Goal: Find specific page/section: Find specific page/section

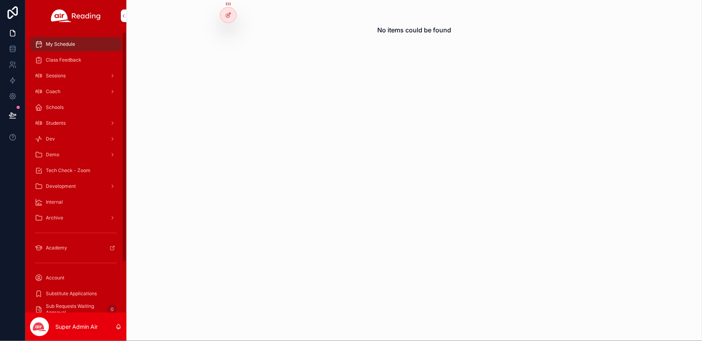
click at [79, 59] on span "Class Feedback" at bounding box center [64, 60] width 36 height 6
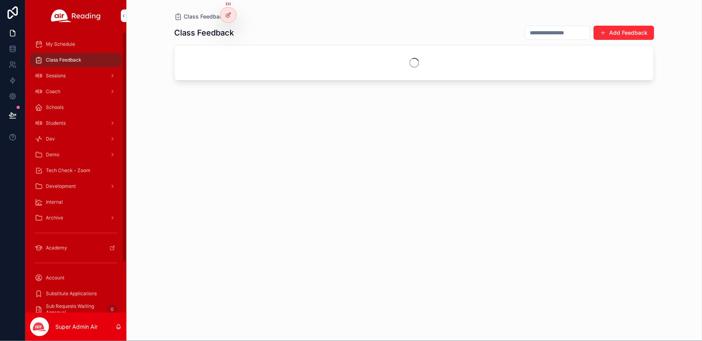
click at [77, 60] on span "Class Feedback" at bounding box center [64, 60] width 36 height 6
click at [229, 16] on icon at bounding box center [228, 15] width 6 height 6
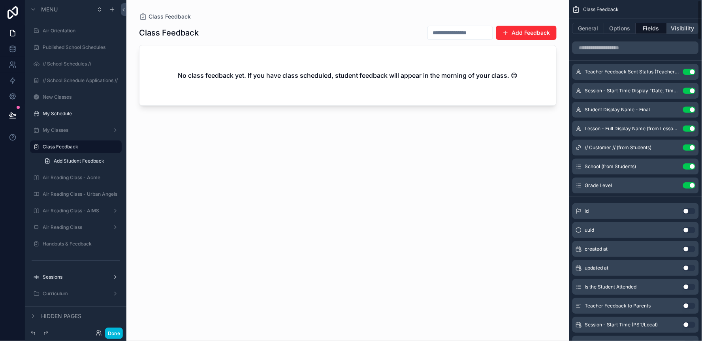
click at [687, 29] on button "Visibility" at bounding box center [684, 28] width 32 height 11
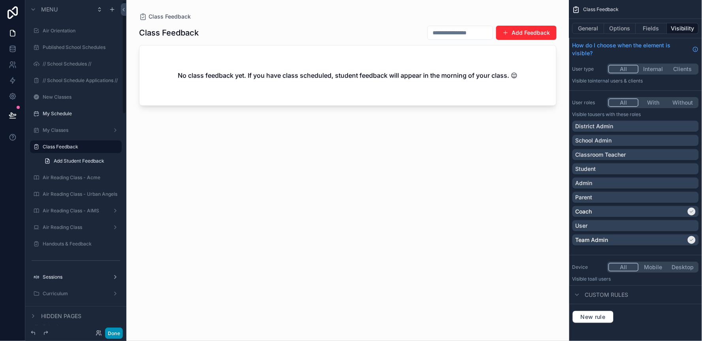
click at [117, 336] on button "Done" at bounding box center [114, 333] width 18 height 11
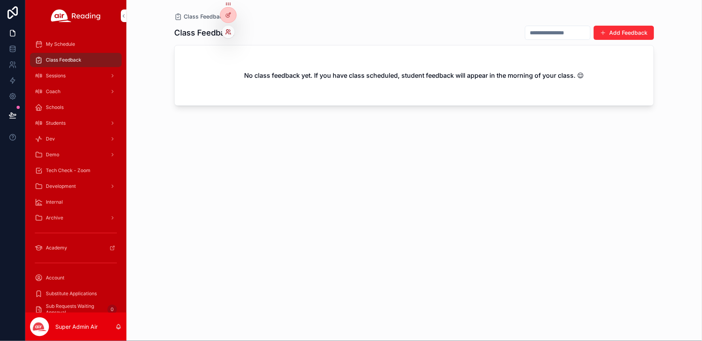
click at [230, 32] on icon at bounding box center [230, 31] width 1 height 2
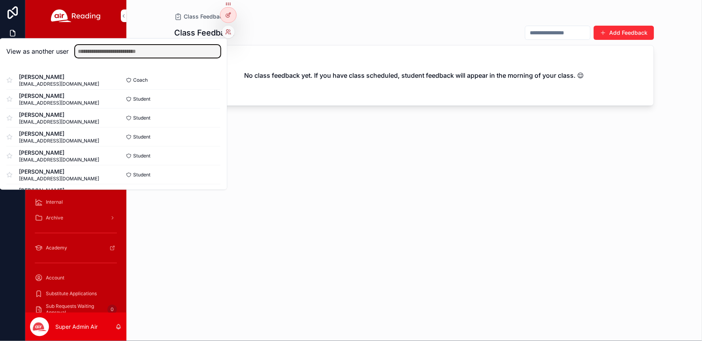
click at [157, 54] on input "text" at bounding box center [147, 51] width 145 height 13
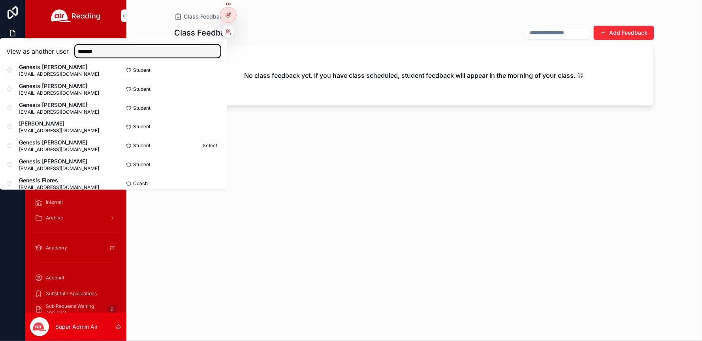
scroll to position [380, 0]
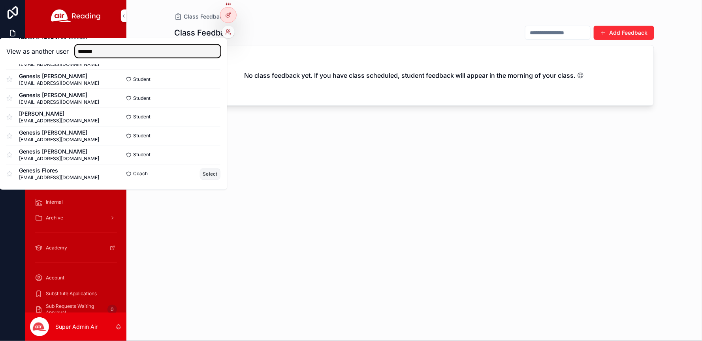
type input "*******"
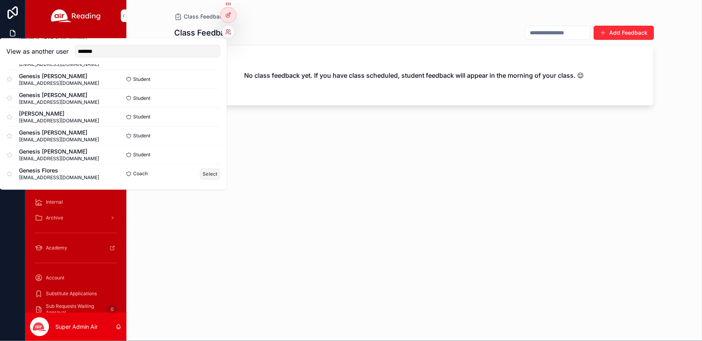
click at [203, 175] on button "Select" at bounding box center [210, 173] width 21 height 11
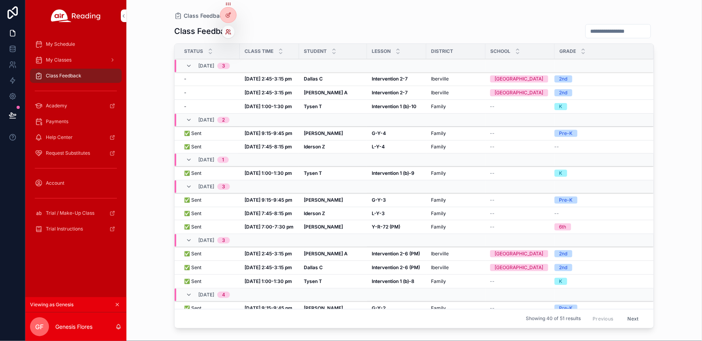
click at [230, 30] on icon at bounding box center [228, 32] width 6 height 6
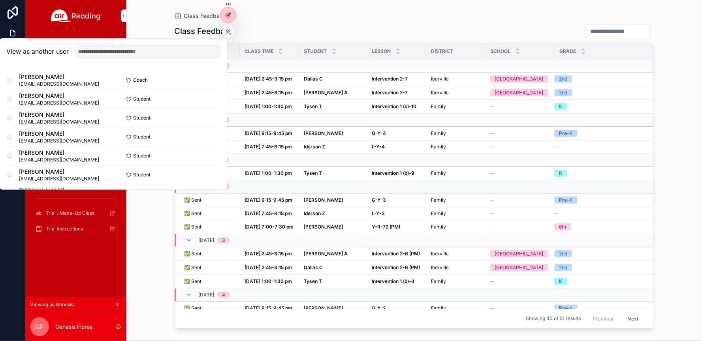
click at [234, 11] on div at bounding box center [229, 15] width 16 height 15
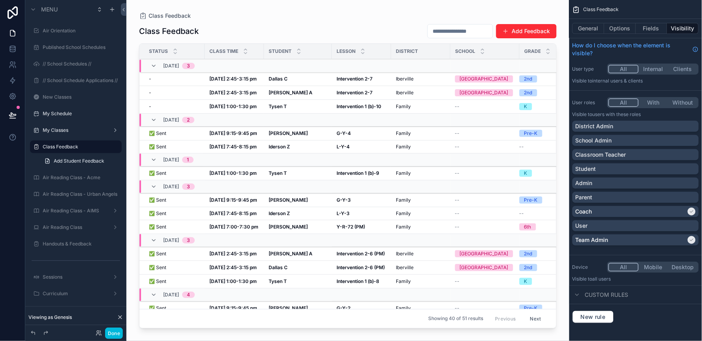
click at [367, 88] on div "scrollable content" at bounding box center [347, 166] width 443 height 332
click at [354, 92] on strong "Intervention 2-7" at bounding box center [355, 93] width 36 height 6
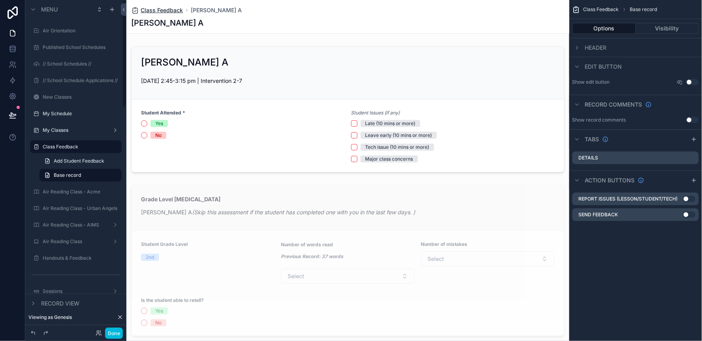
click at [172, 12] on span "Class Feedback" at bounding box center [162, 10] width 42 height 8
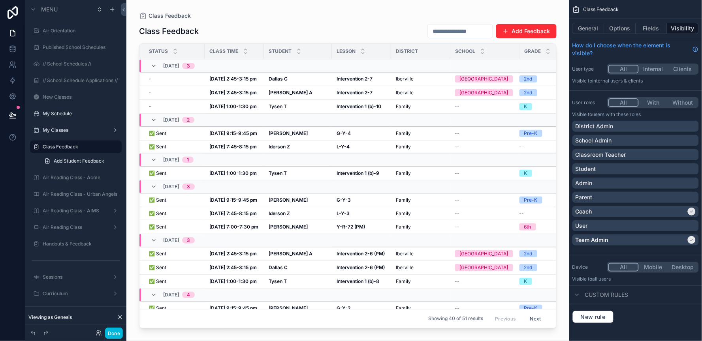
click at [321, 17] on div "Class Feedback" at bounding box center [348, 16] width 418 height 6
click at [323, 48] on div "Student" at bounding box center [298, 51] width 68 height 15
click at [621, 30] on button "Options" at bounding box center [621, 28] width 32 height 11
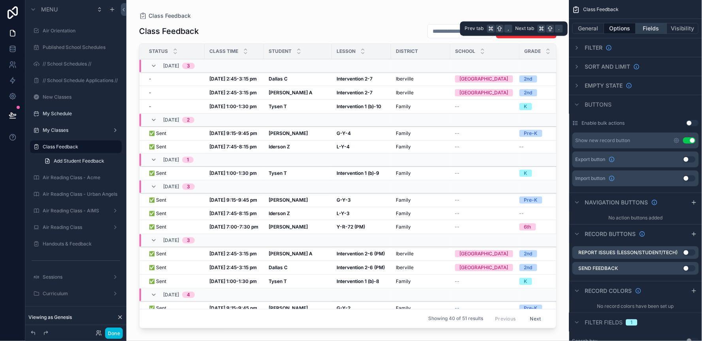
click at [654, 28] on button "Fields" at bounding box center [652, 28] width 32 height 11
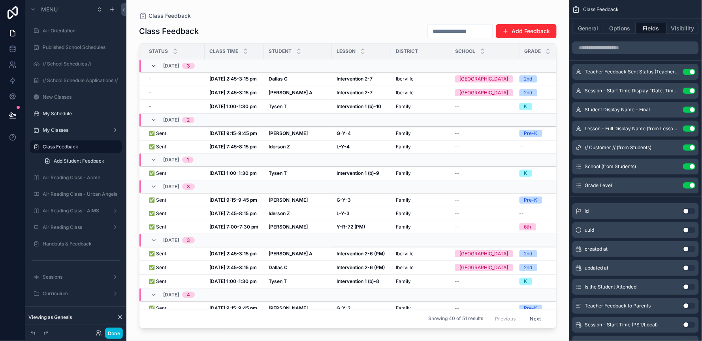
click at [154, 66] on icon "scrollable content" at bounding box center [154, 66] width 6 height 6
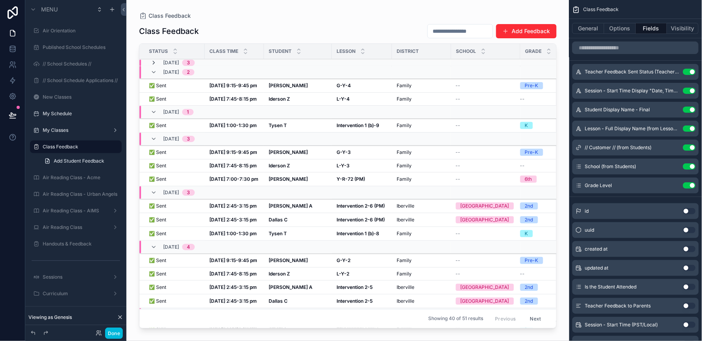
click at [153, 64] on icon "scrollable content" at bounding box center [154, 63] width 6 height 6
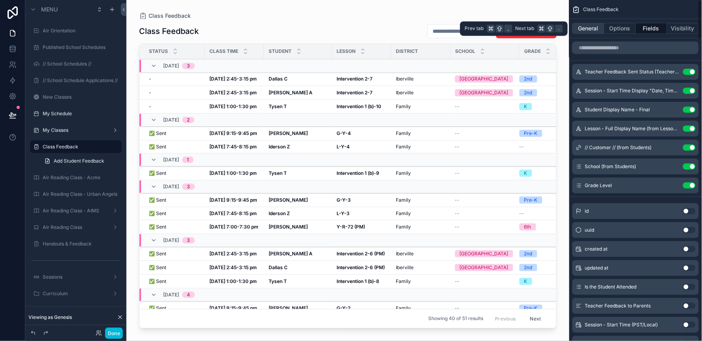
click at [585, 27] on button "General" at bounding box center [589, 28] width 32 height 11
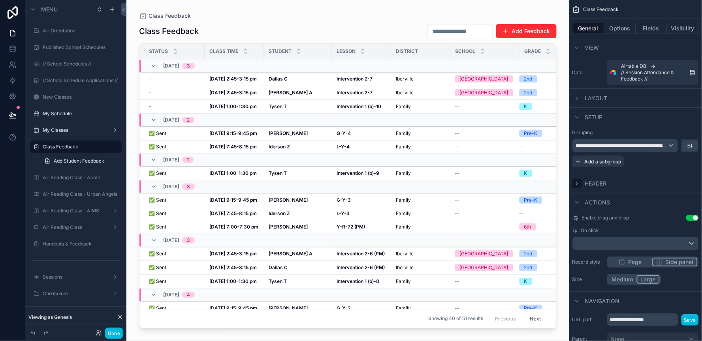
click at [578, 183] on icon "scrollable content" at bounding box center [578, 183] width 2 height 3
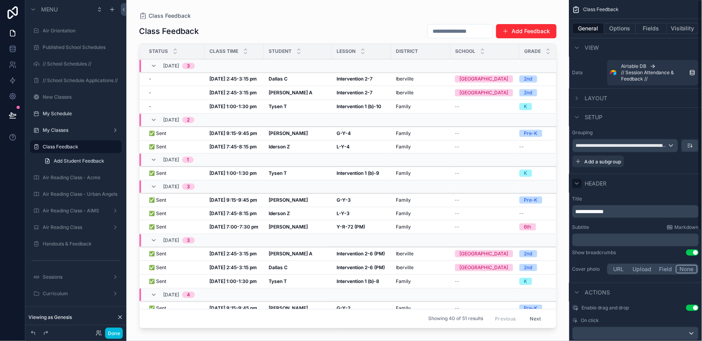
click at [578, 183] on icon "scrollable content" at bounding box center [577, 184] width 6 height 6
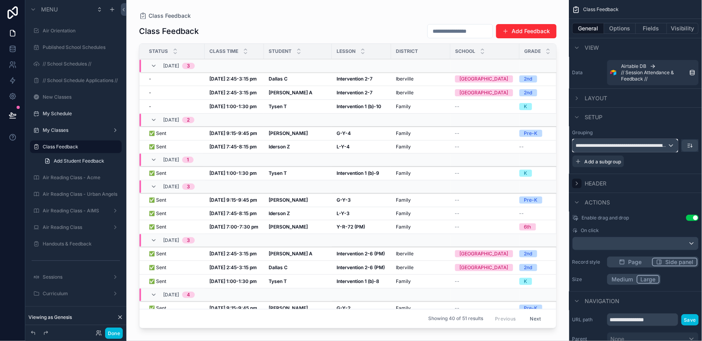
click at [671, 146] on div "**********" at bounding box center [625, 146] width 105 height 13
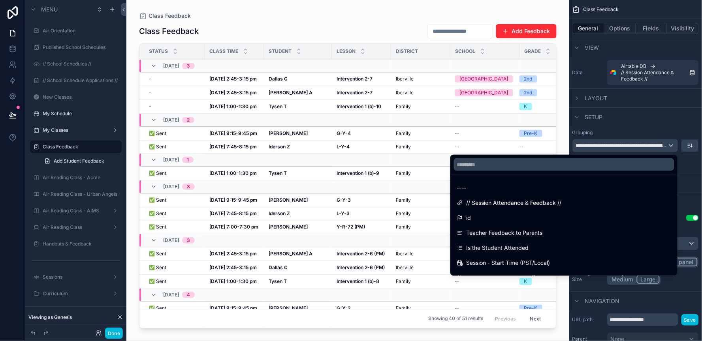
click at [671, 146] on div "scrollable content" at bounding box center [351, 170] width 702 height 341
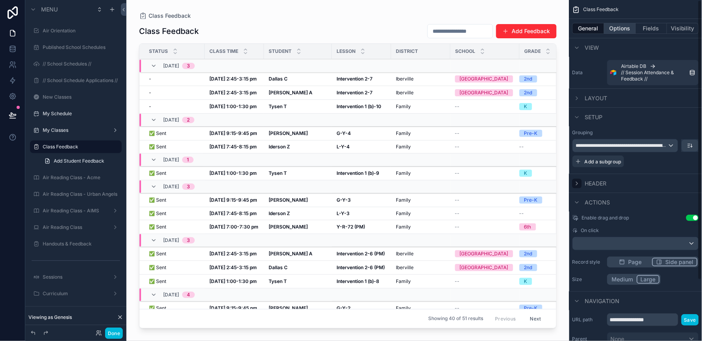
click at [625, 28] on button "Options" at bounding box center [621, 28] width 32 height 11
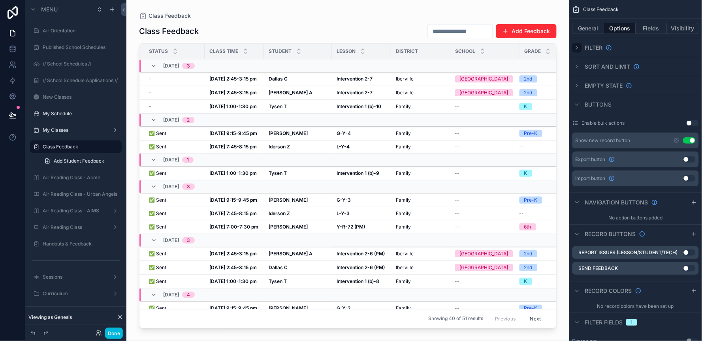
click at [577, 47] on icon "scrollable content" at bounding box center [577, 48] width 6 height 6
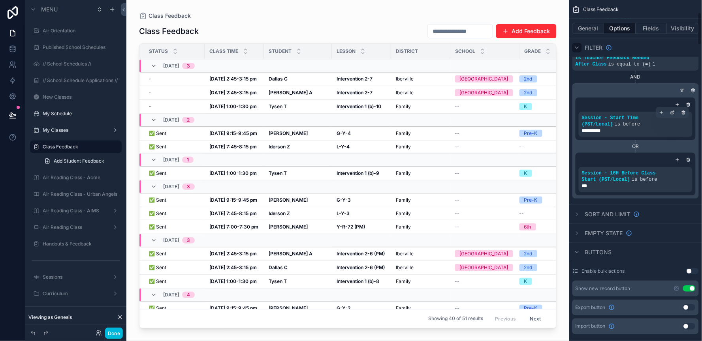
scroll to position [131, 0]
click at [577, 214] on icon "scrollable content" at bounding box center [577, 213] width 6 height 6
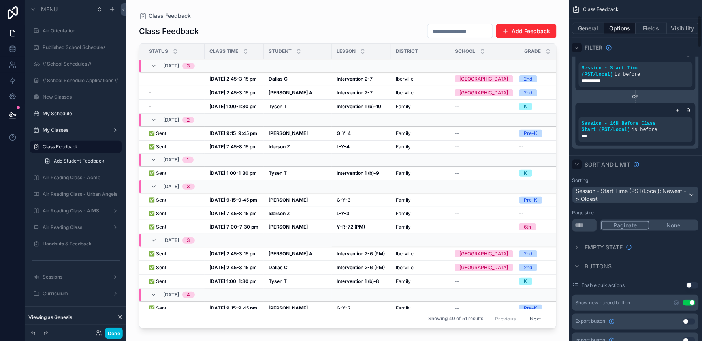
scroll to position [187, 0]
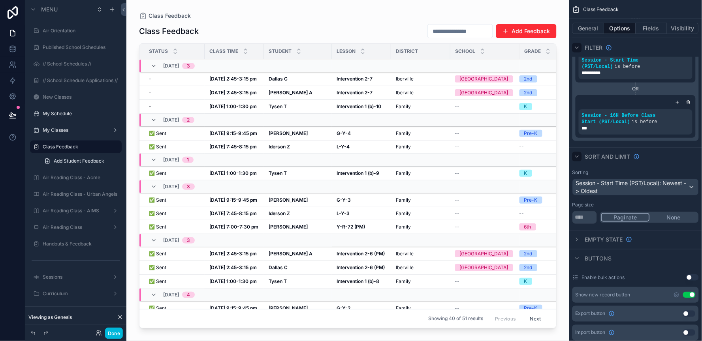
click at [575, 157] on icon "scrollable content" at bounding box center [577, 157] width 6 height 6
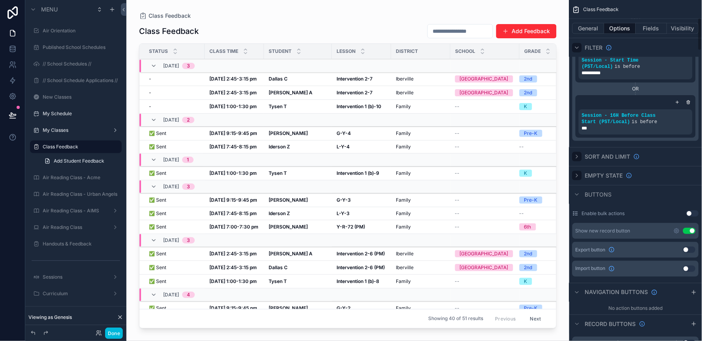
click at [577, 176] on icon "scrollable content" at bounding box center [578, 175] width 2 height 3
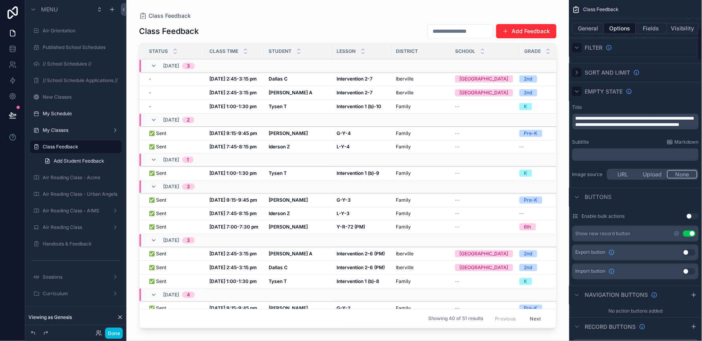
scroll to position [321, 0]
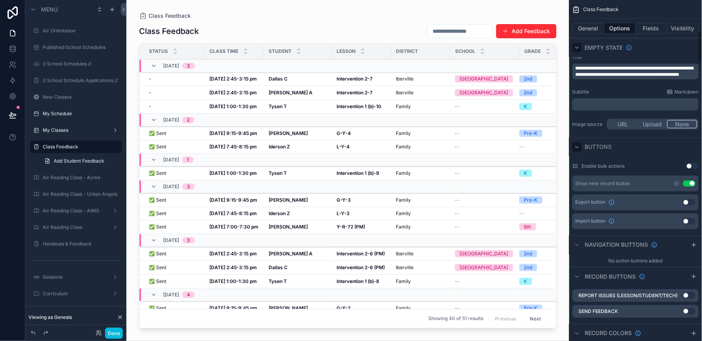
click at [579, 147] on icon "scrollable content" at bounding box center [577, 147] width 6 height 6
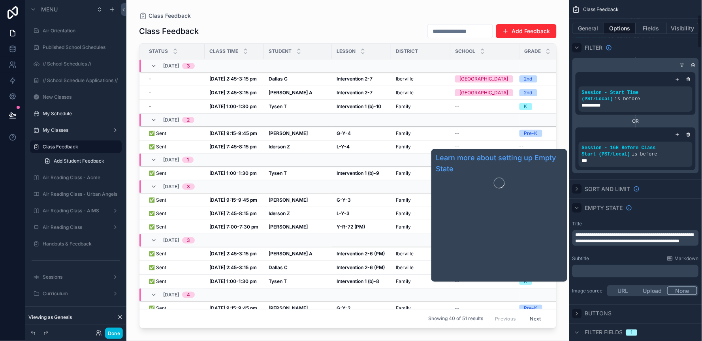
scroll to position [0, 0]
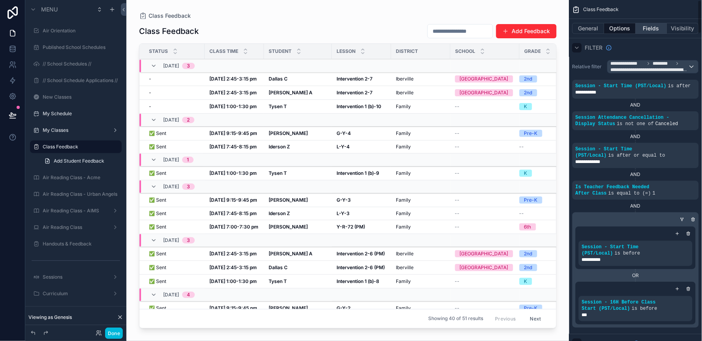
click at [657, 26] on button "Fields" at bounding box center [652, 28] width 32 height 11
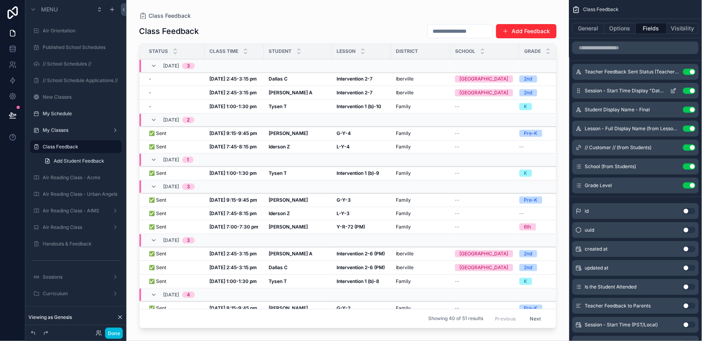
click at [673, 90] on icon "scrollable content" at bounding box center [674, 91] width 6 height 6
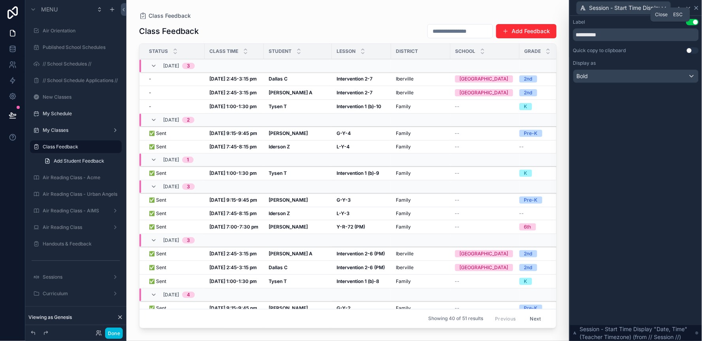
click at [696, 7] on icon at bounding box center [697, 8] width 6 height 6
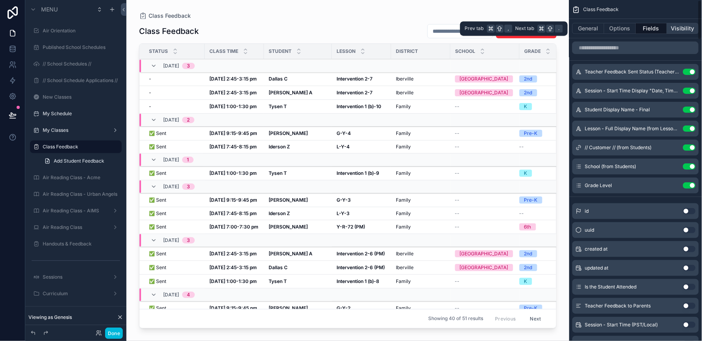
click at [684, 30] on button "Visibility" at bounding box center [684, 28] width 32 height 11
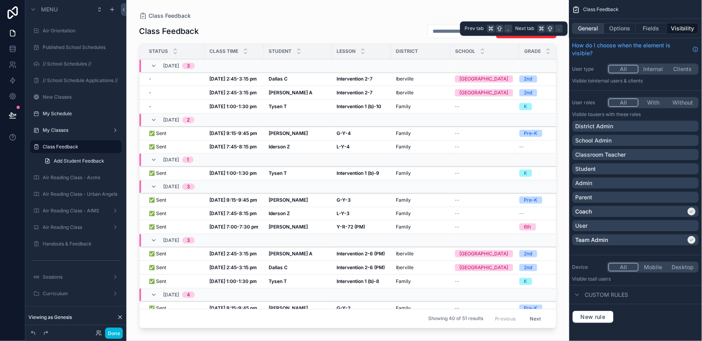
click at [582, 25] on button "General" at bounding box center [589, 28] width 32 height 11
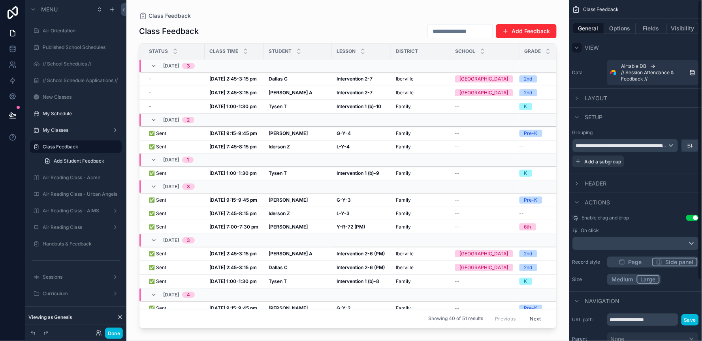
click at [579, 47] on icon "scrollable content" at bounding box center [577, 48] width 6 height 6
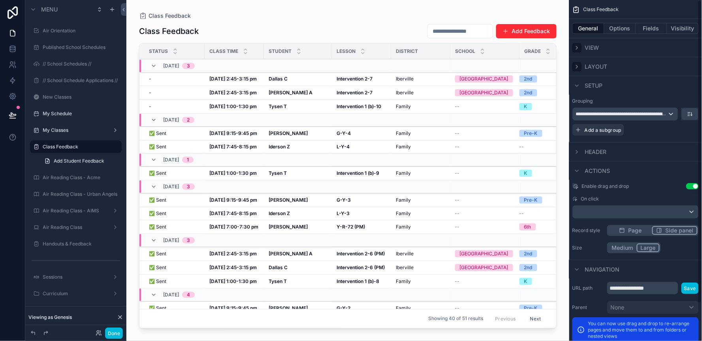
click at [581, 68] on icon "scrollable content" at bounding box center [577, 67] width 6 height 6
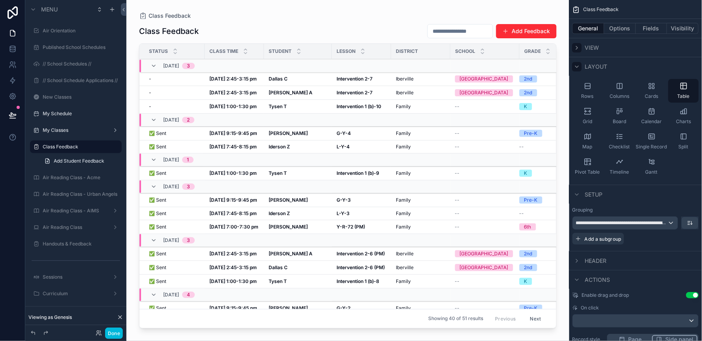
click at [580, 68] on icon "scrollable content" at bounding box center [577, 67] width 6 height 6
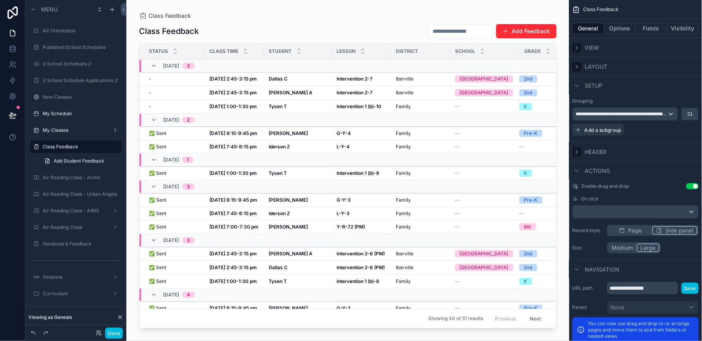
click at [577, 152] on icon "scrollable content" at bounding box center [577, 152] width 6 height 6
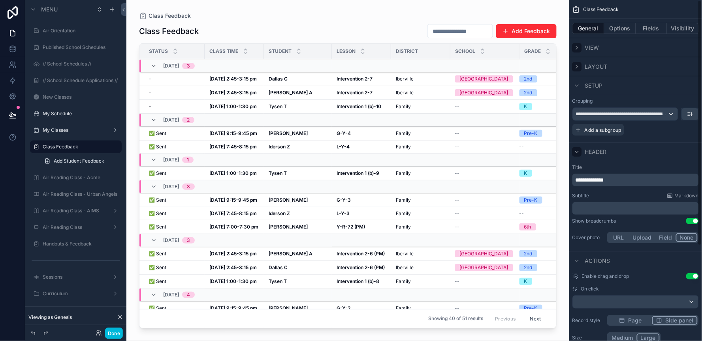
click at [577, 152] on icon "scrollable content" at bounding box center [577, 152] width 6 height 6
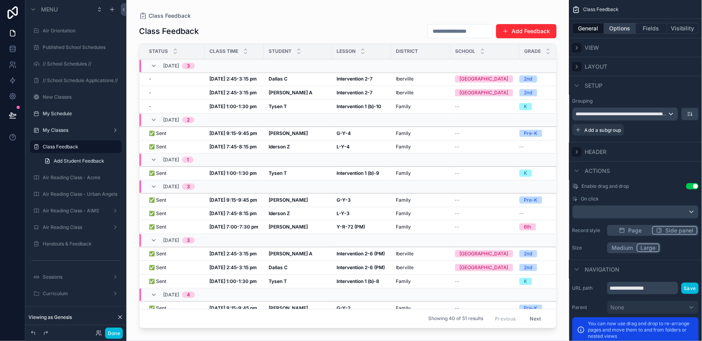
click at [620, 30] on button "Options" at bounding box center [621, 28] width 32 height 11
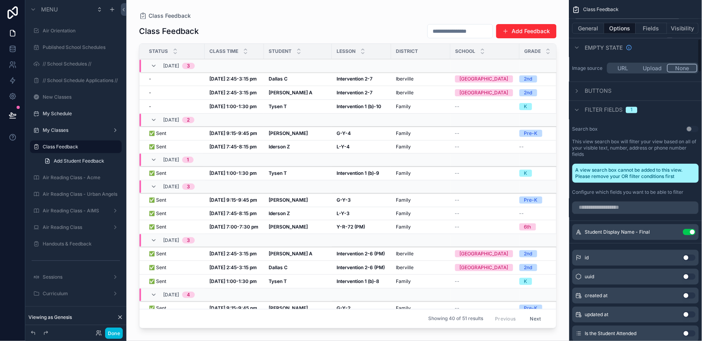
scroll to position [339, 0]
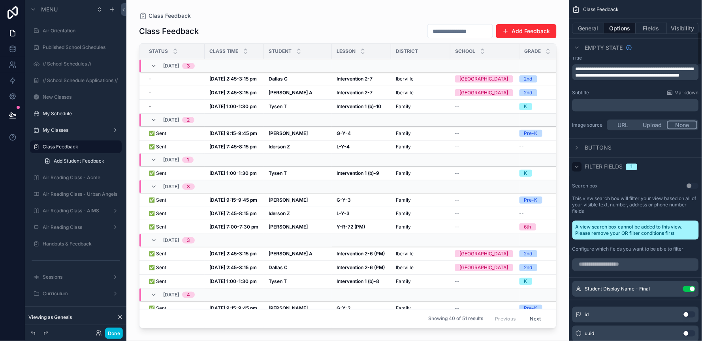
click at [577, 166] on icon "scrollable content" at bounding box center [577, 167] width 6 height 6
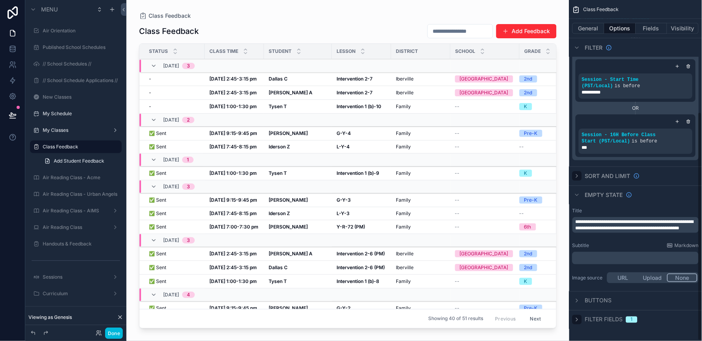
click at [577, 175] on icon "scrollable content" at bounding box center [577, 176] width 6 height 6
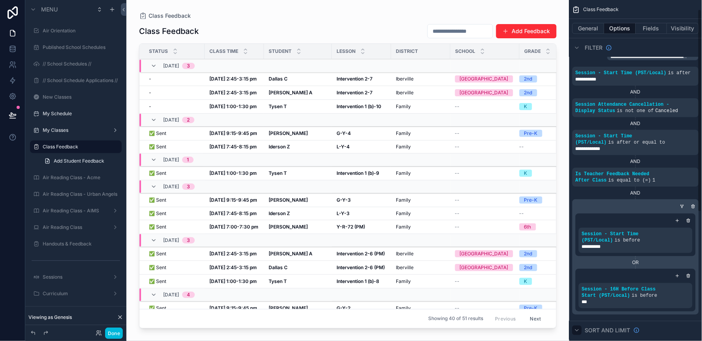
scroll to position [0, 0]
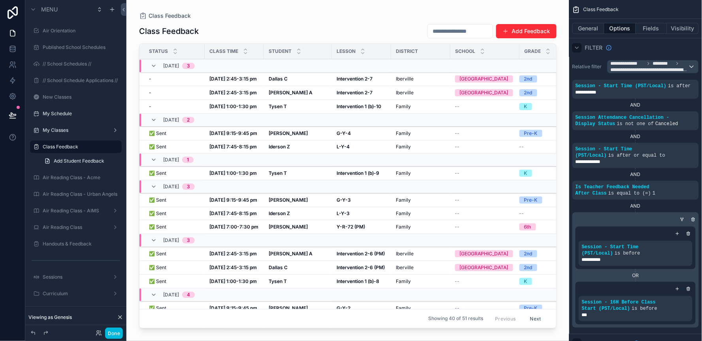
click at [578, 49] on icon "scrollable content" at bounding box center [577, 48] width 6 height 6
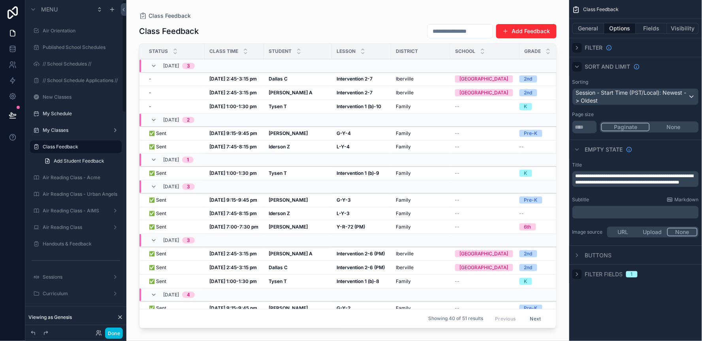
click at [249, 80] on strong "Oct 9, 2:45-3:15 pm" at bounding box center [232, 79] width 47 height 6
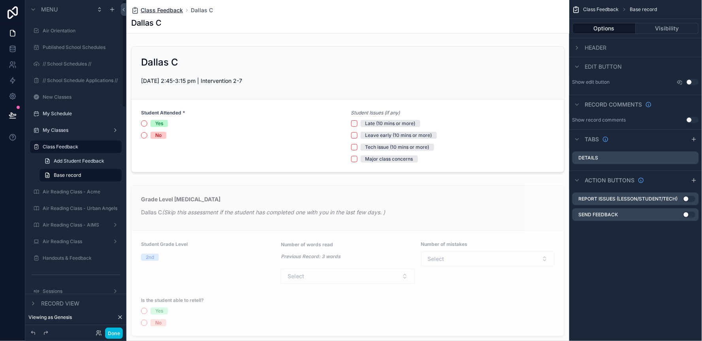
click at [165, 11] on span "Class Feedback" at bounding box center [162, 10] width 42 height 8
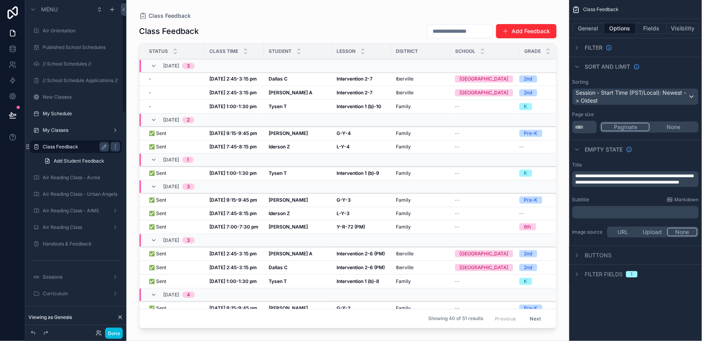
click at [78, 148] on label "Class Feedback" at bounding box center [74, 147] width 63 height 6
click at [102, 147] on icon "scrollable content" at bounding box center [104, 147] width 6 height 6
click at [588, 274] on span "Filter fields" at bounding box center [604, 275] width 38 height 8
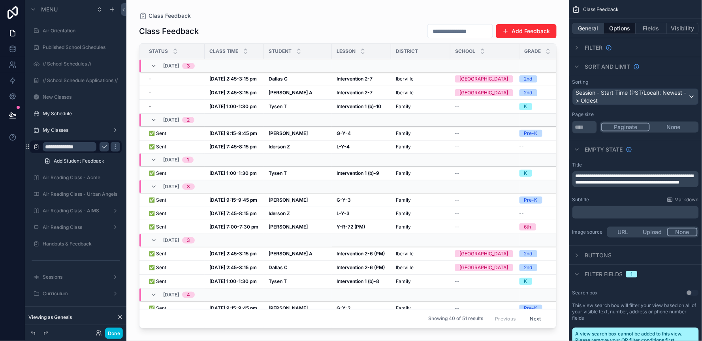
click at [588, 30] on button "General" at bounding box center [589, 28] width 32 height 11
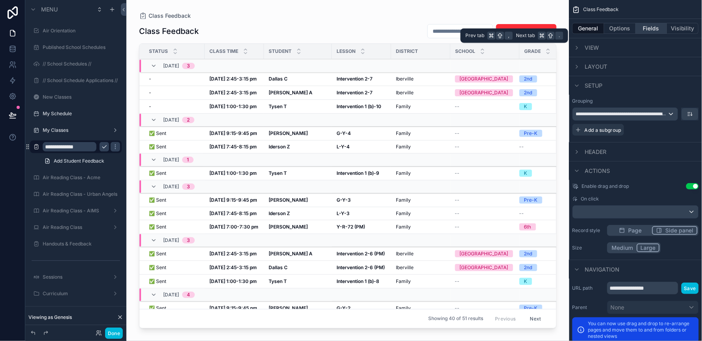
click at [650, 29] on button "Fields" at bounding box center [652, 28] width 32 height 11
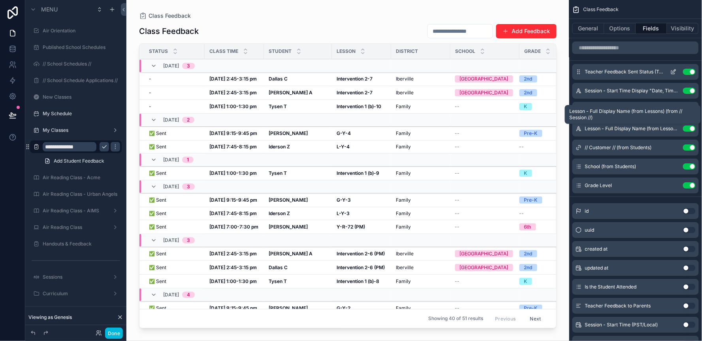
click at [675, 72] on icon "scrollable content" at bounding box center [674, 72] width 6 height 6
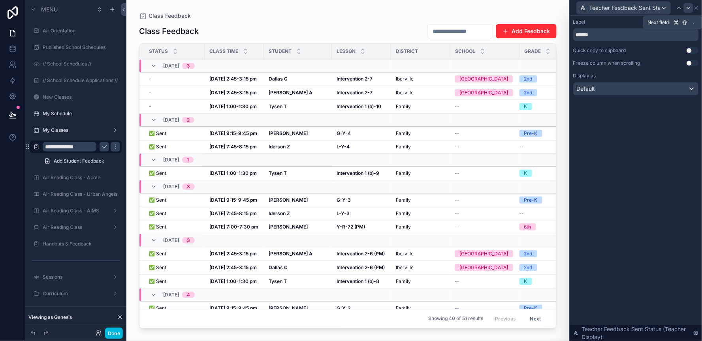
click at [690, 7] on icon at bounding box center [689, 8] width 6 height 6
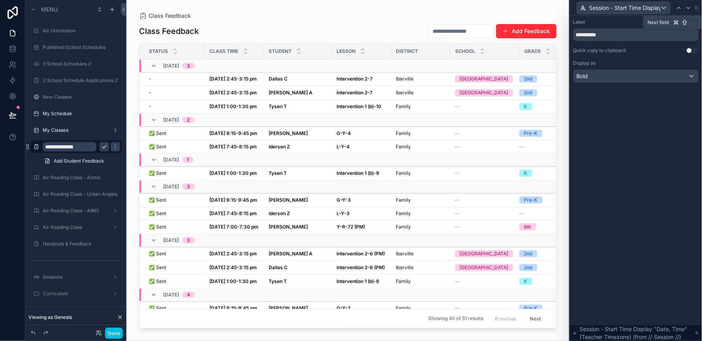
click at [690, 7] on icon at bounding box center [689, 8] width 6 height 6
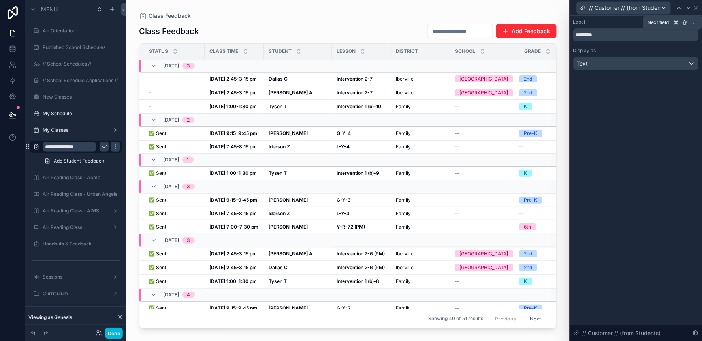
click at [690, 7] on icon at bounding box center [689, 8] width 6 height 6
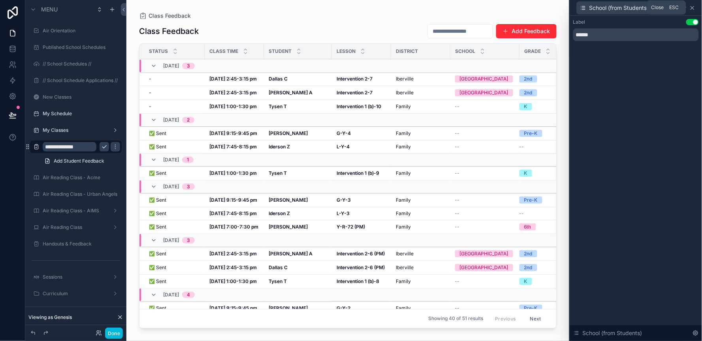
click at [694, 7] on icon at bounding box center [693, 8] width 6 height 6
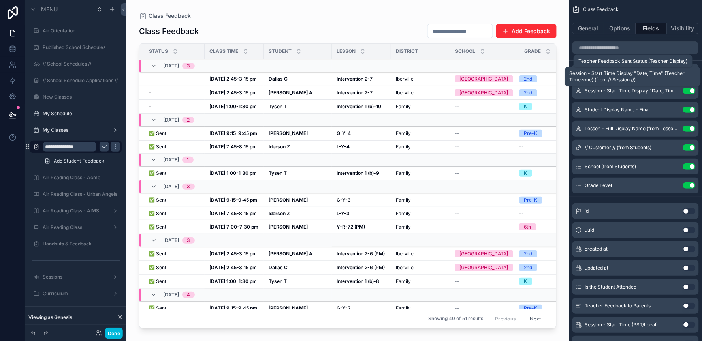
click at [239, 31] on div "Class Feedback Add Feedback" at bounding box center [348, 31] width 418 height 15
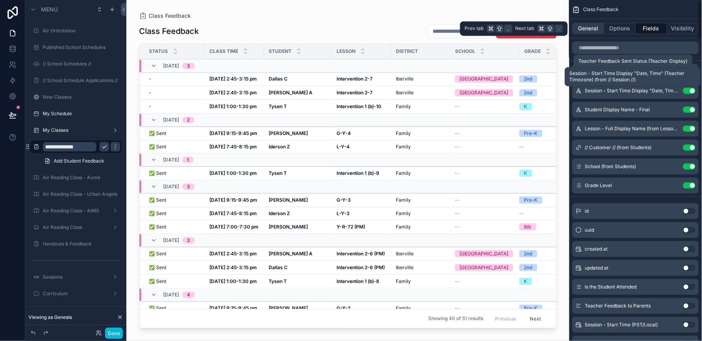
click at [595, 27] on button "General" at bounding box center [589, 28] width 32 height 11
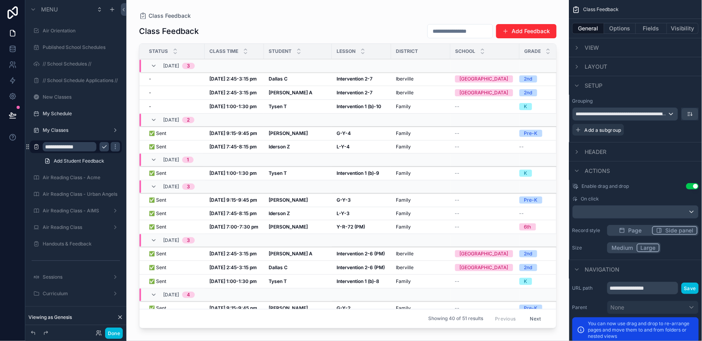
click at [609, 51] on div "View" at bounding box center [635, 47] width 133 height 19
click at [587, 44] on span "View" at bounding box center [592, 48] width 14 height 8
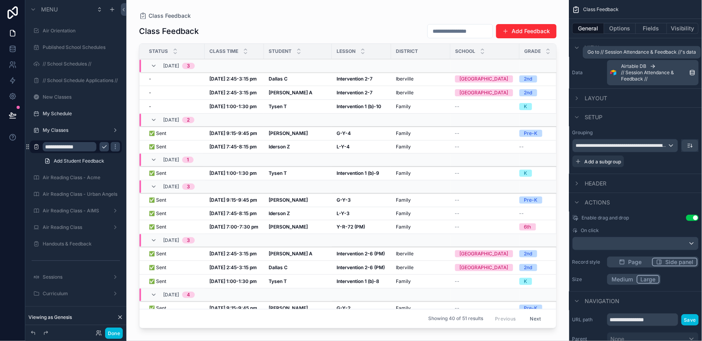
click at [660, 75] on span "// Session Attendance & Feedback //" at bounding box center [656, 76] width 68 height 13
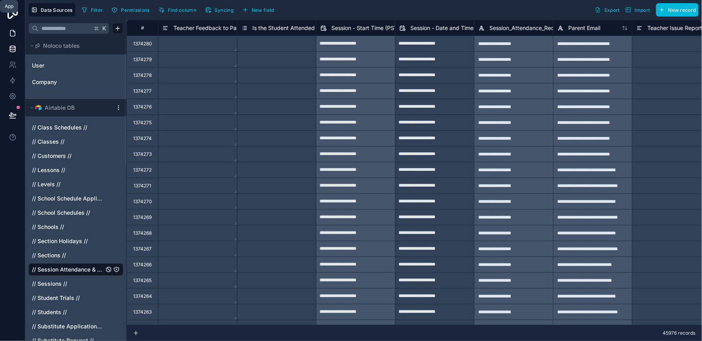
click at [13, 36] on icon at bounding box center [12, 33] width 5 height 6
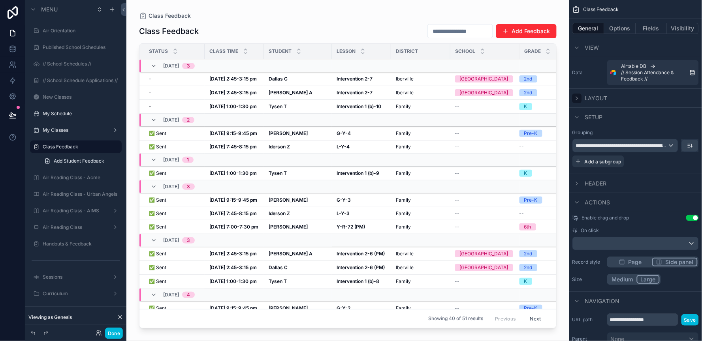
click at [579, 97] on icon "scrollable content" at bounding box center [577, 98] width 6 height 6
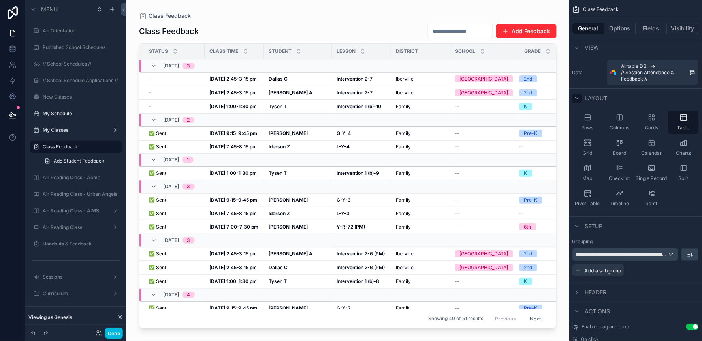
click at [579, 97] on icon "scrollable content" at bounding box center [577, 98] width 6 height 6
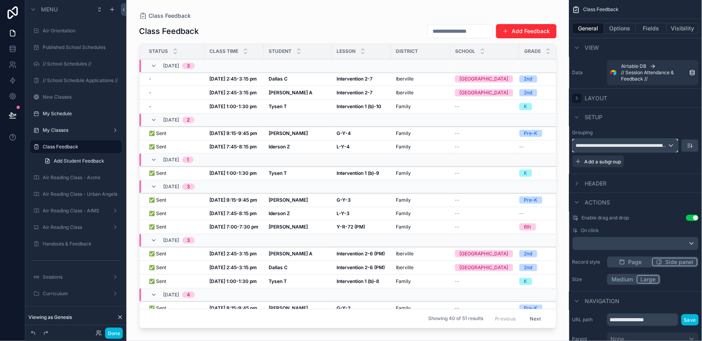
click at [671, 143] on div "**********" at bounding box center [625, 146] width 105 height 13
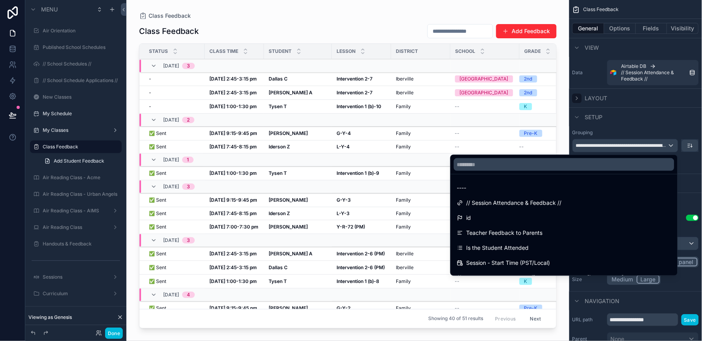
click at [671, 143] on div "scrollable content" at bounding box center [351, 170] width 702 height 341
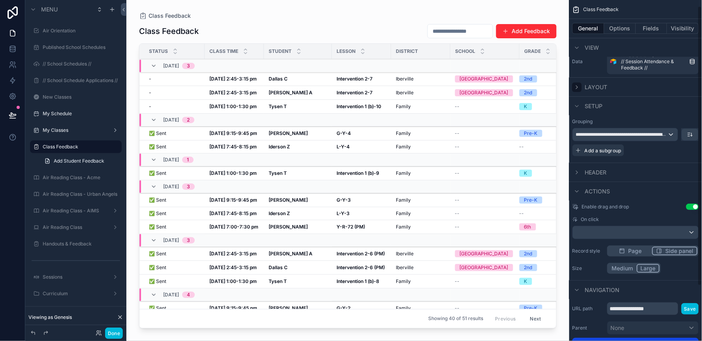
scroll to position [13, 0]
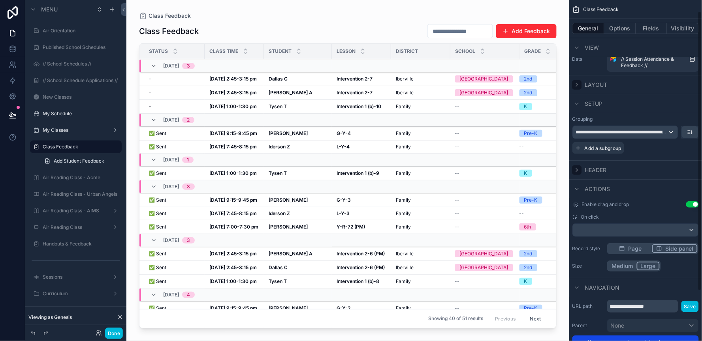
click at [581, 168] on div "scrollable content" at bounding box center [577, 170] width 9 height 9
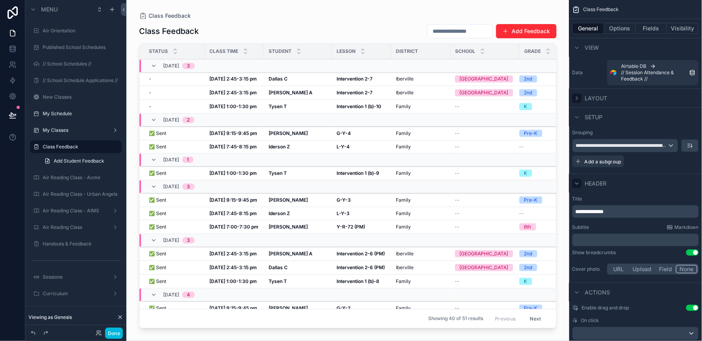
click at [578, 184] on icon "scrollable content" at bounding box center [577, 184] width 3 height 2
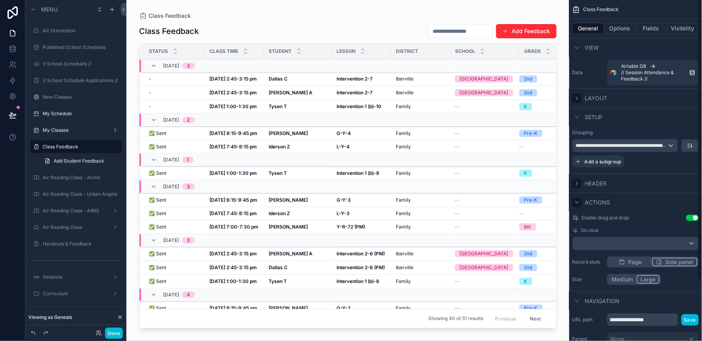
click at [577, 201] on icon "scrollable content" at bounding box center [577, 203] width 6 height 6
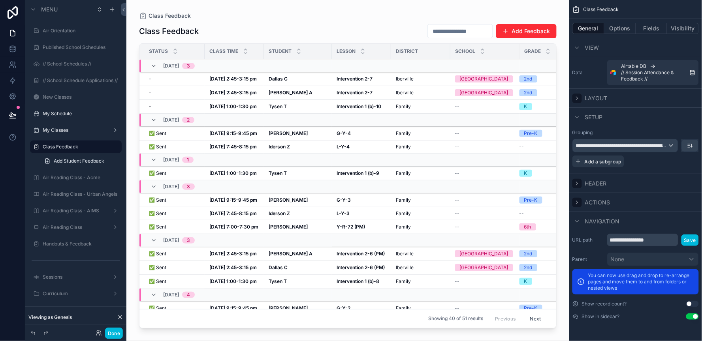
click at [577, 201] on icon "scrollable content" at bounding box center [578, 202] width 2 height 3
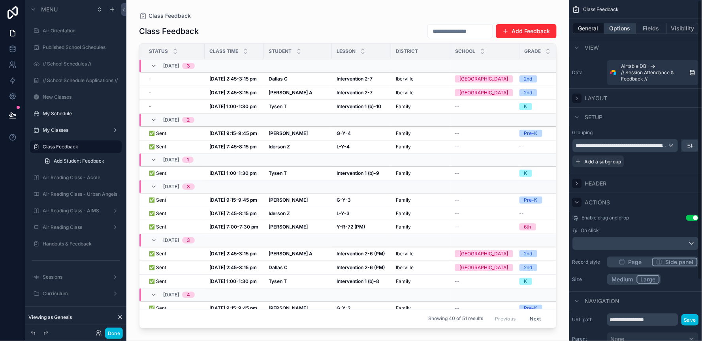
click at [618, 28] on button "Options" at bounding box center [621, 28] width 32 height 11
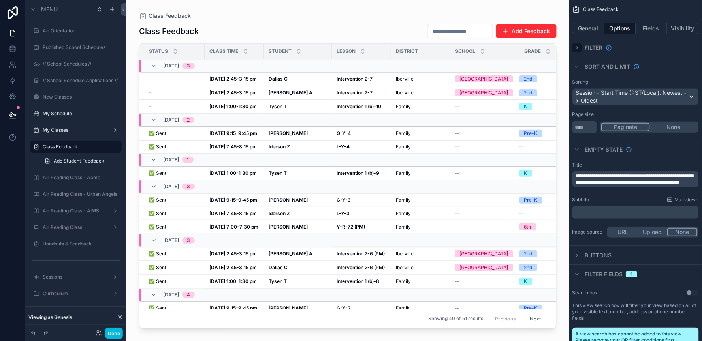
click at [576, 48] on icon "scrollable content" at bounding box center [577, 48] width 6 height 6
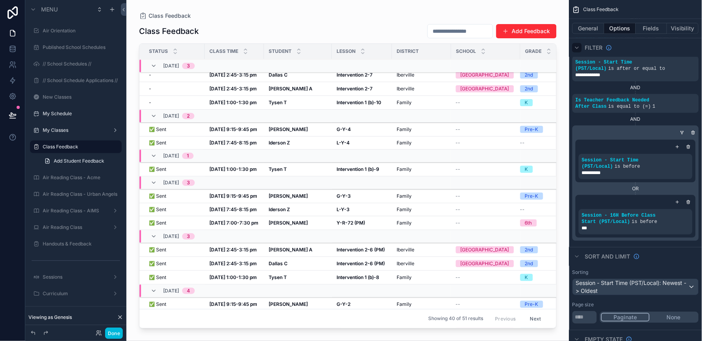
scroll to position [2, 0]
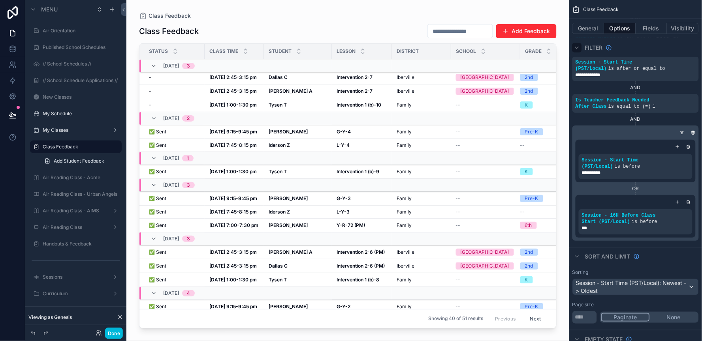
click at [459, 8] on div "Class Feedback Class Feedback Add Feedback Status Class Time Student Lesson Dis…" at bounding box center [347, 166] width 443 height 332
drag, startPoint x: 577, startPoint y: 119, endPoint x: 594, endPoint y: 122, distance: 18.1
click at [595, 123] on div "**********" at bounding box center [635, 107] width 133 height 274
click at [594, 122] on div "AND" at bounding box center [636, 119] width 126 height 6
click at [658, 120] on div "AND" at bounding box center [636, 119] width 126 height 6
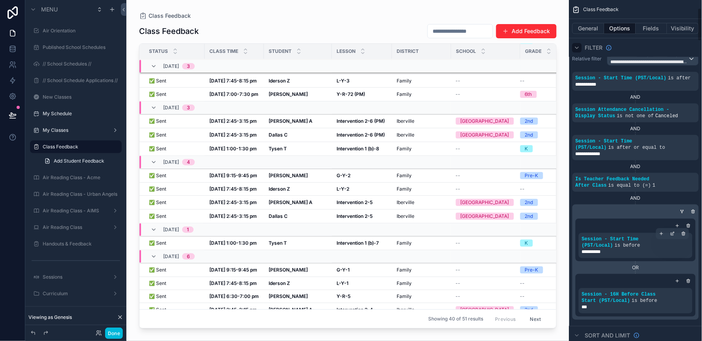
scroll to position [0, 0]
